Goal: Download file/media

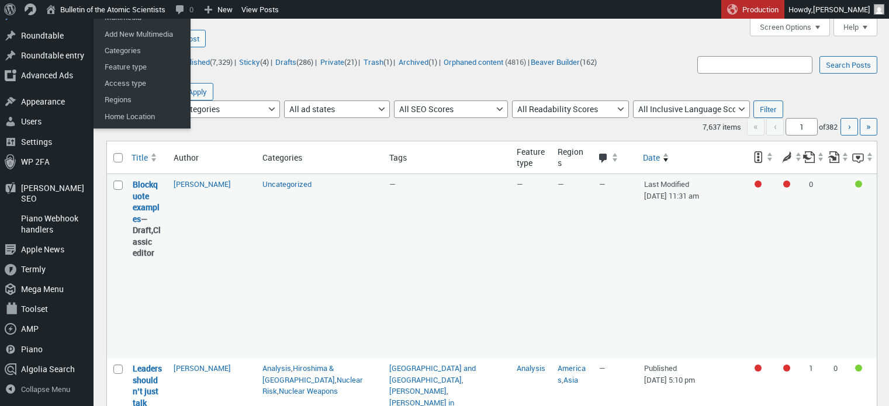
scroll to position [2111, 0]
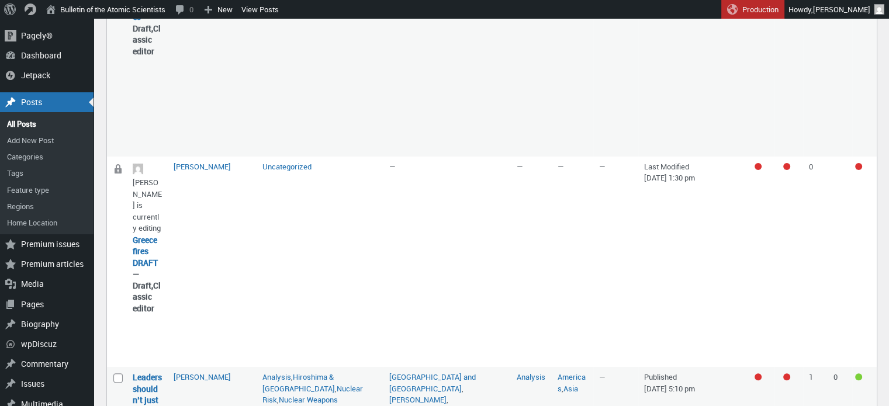
scroll to position [221, 0]
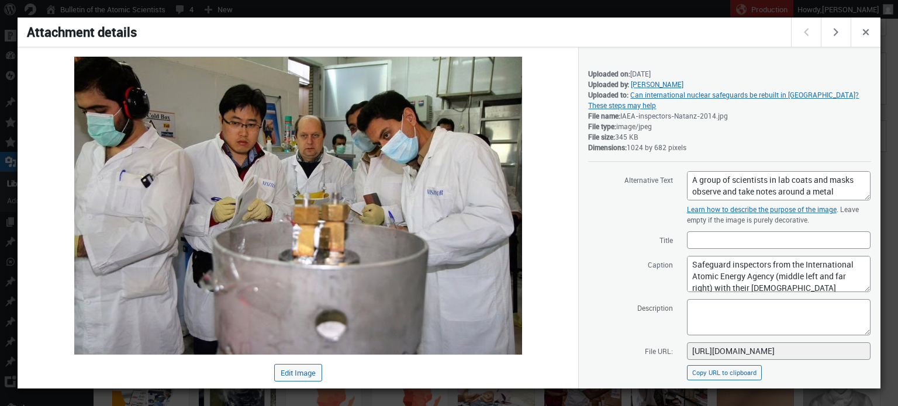
scroll to position [142, 0]
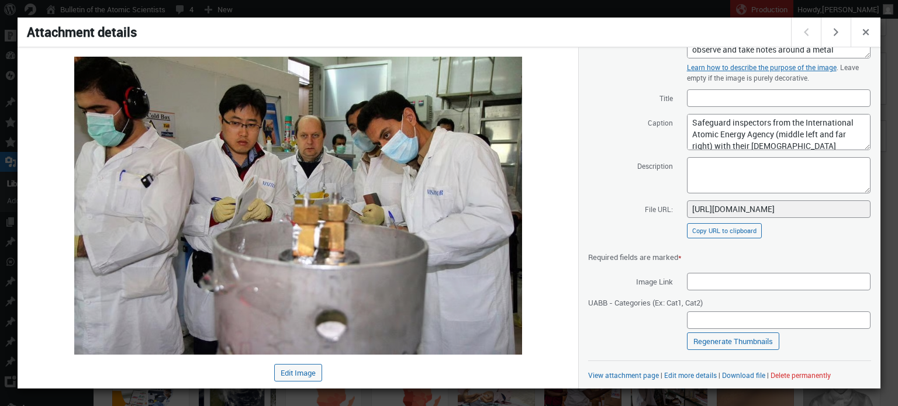
click at [545, 13] on div at bounding box center [449, 203] width 898 height 406
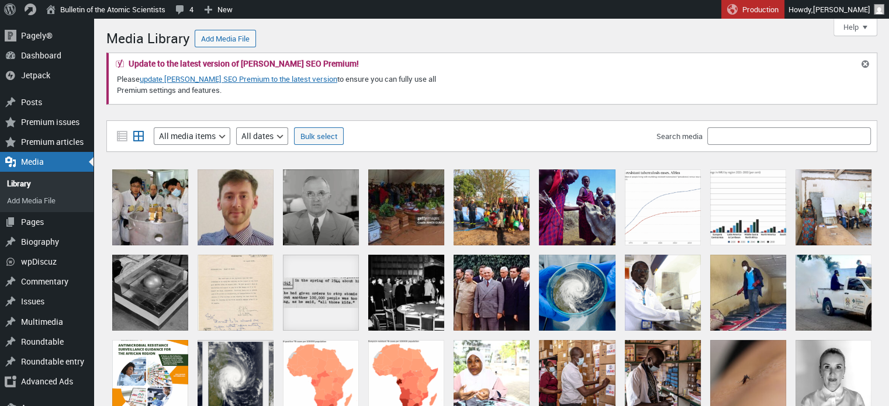
click at [720, 134] on input "Search media" at bounding box center [789, 136] width 164 height 18
type input "t"
type input "january"
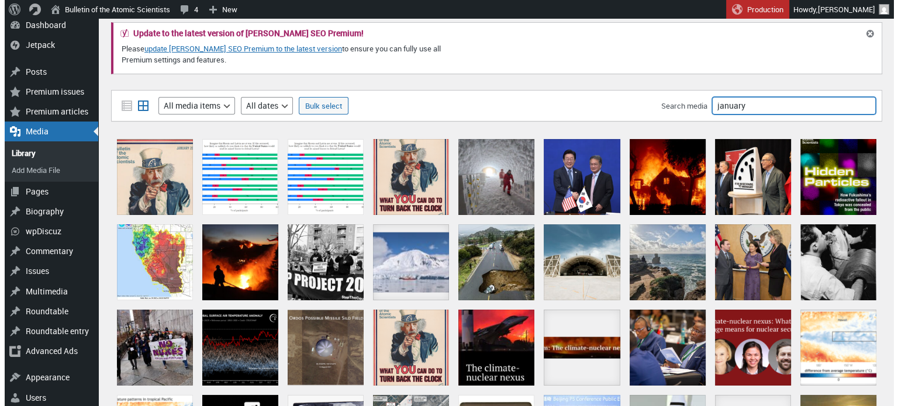
scroll to position [30, 0]
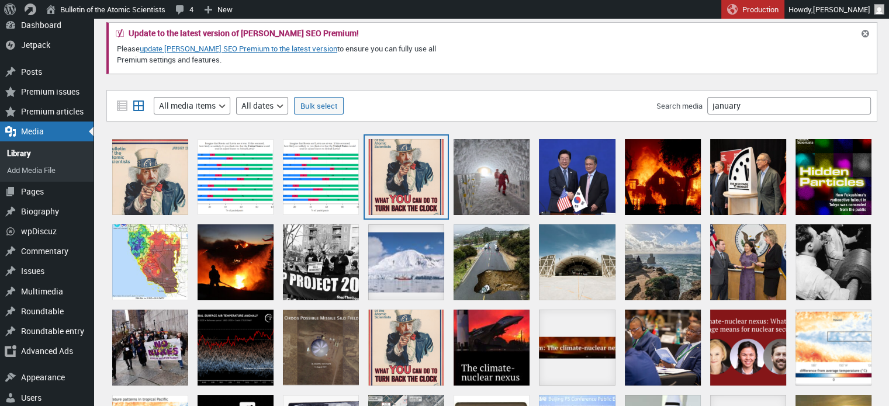
click at [420, 161] on div "January 2024" at bounding box center [406, 177] width 76 height 76
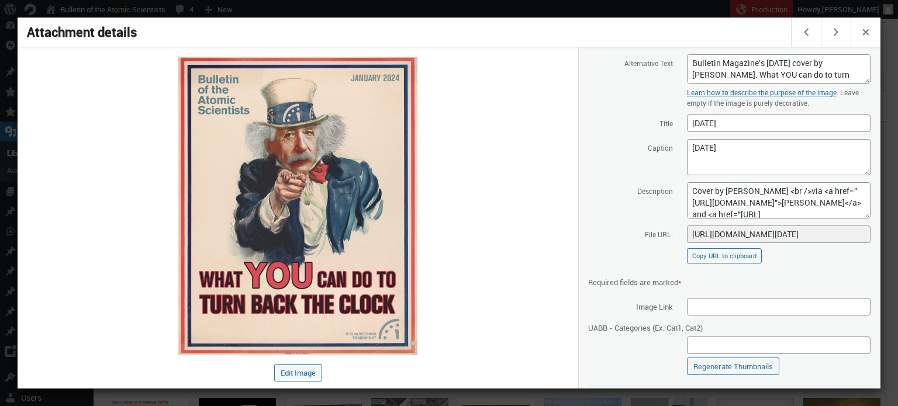
scroll to position [131, 0]
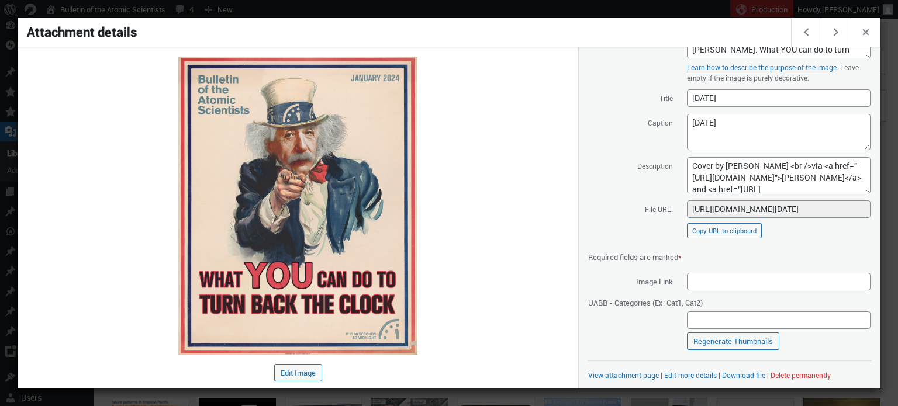
click at [621, 12] on div at bounding box center [449, 203] width 898 height 406
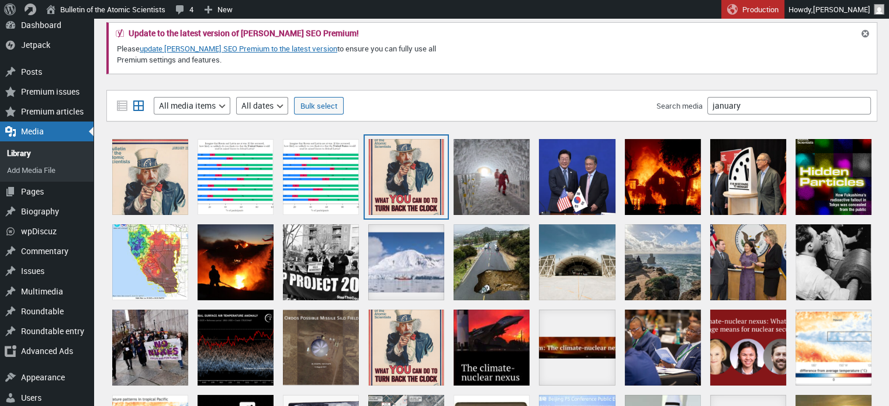
click at [412, 174] on div "January 2024" at bounding box center [406, 177] width 76 height 76
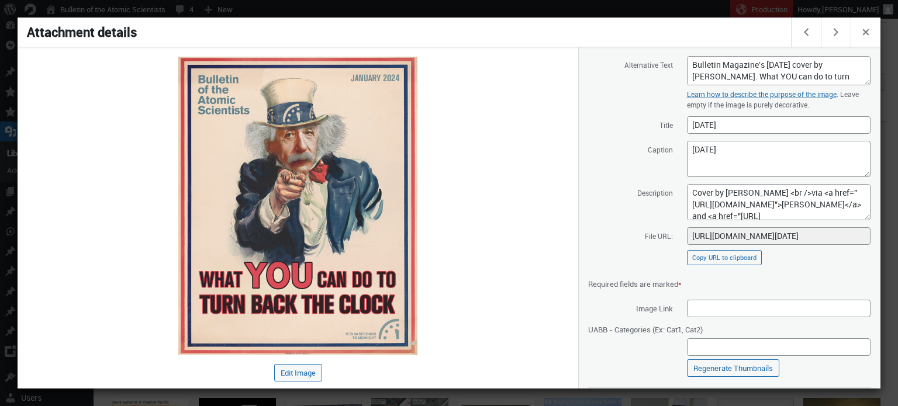
scroll to position [129, 0]
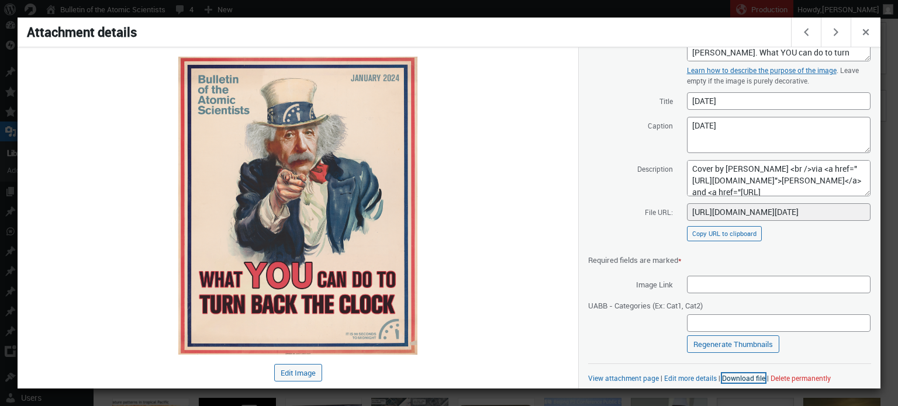
click at [733, 378] on link "Download file" at bounding box center [743, 377] width 43 height 9
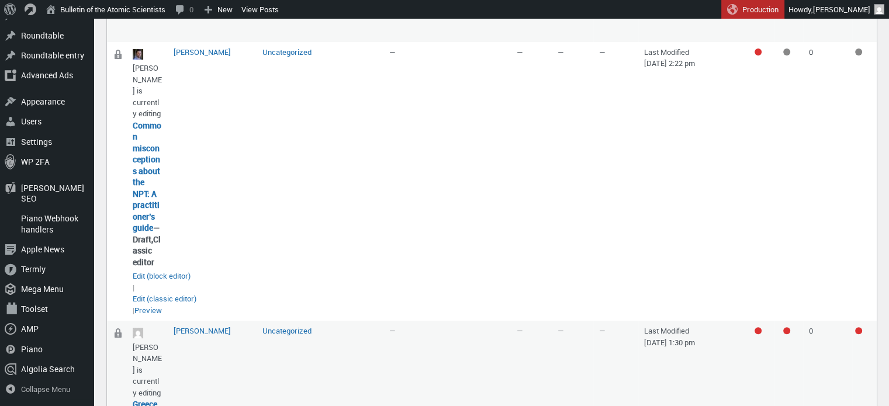
scroll to position [380, 0]
